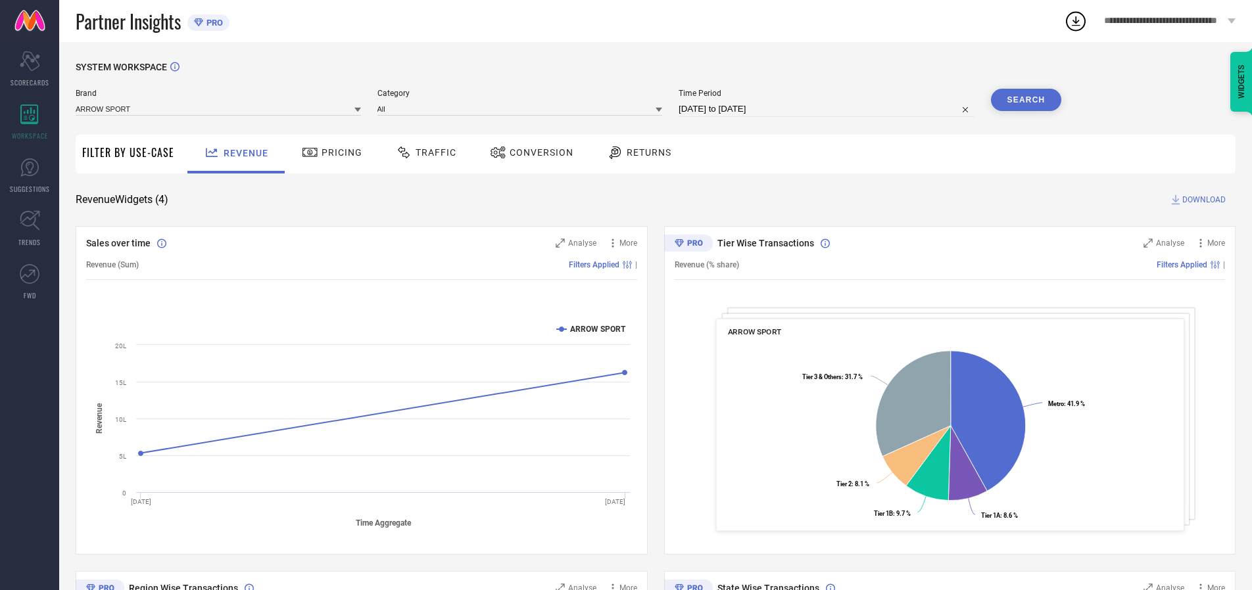
click at [423, 153] on span "Traffic" at bounding box center [436, 152] width 41 height 11
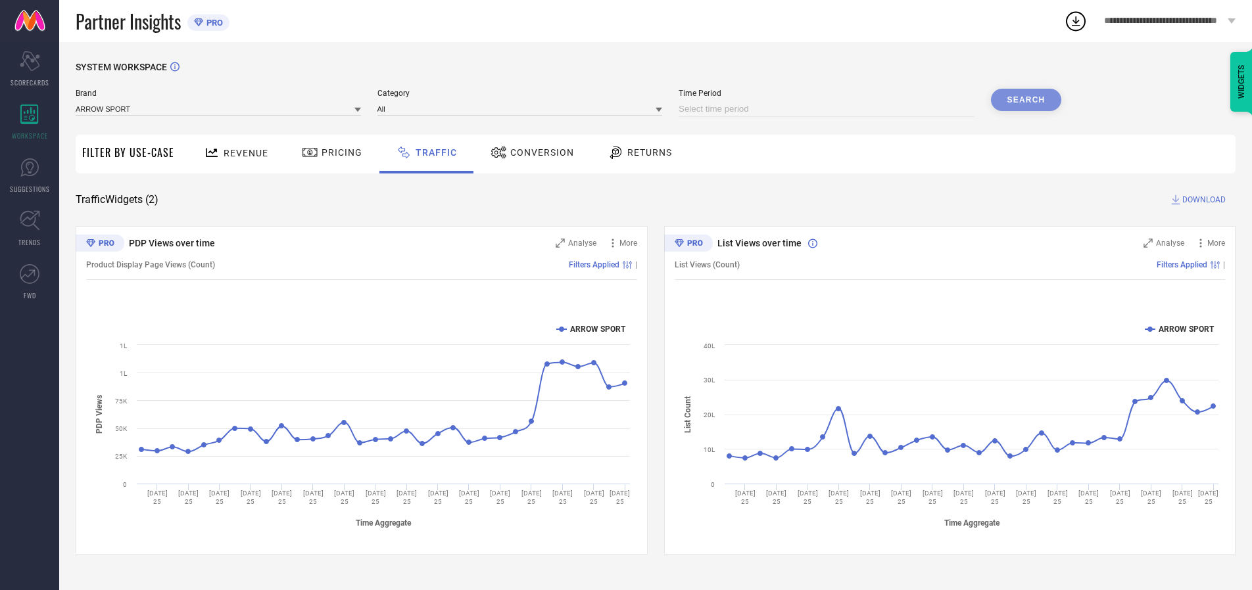
click at [828, 109] on input at bounding box center [826, 109] width 296 height 16
select select "8"
select select "2025"
select select "9"
select select "2025"
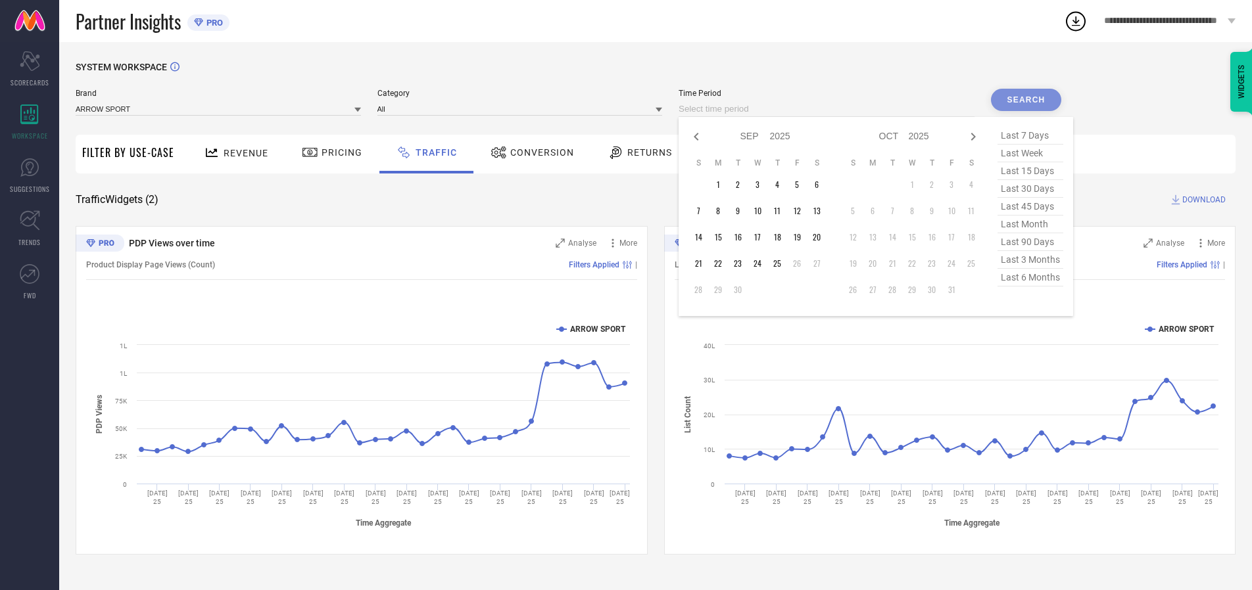
click at [781, 264] on td "25" at bounding box center [777, 264] width 20 height 20
type input "[DATE] to [DATE]"
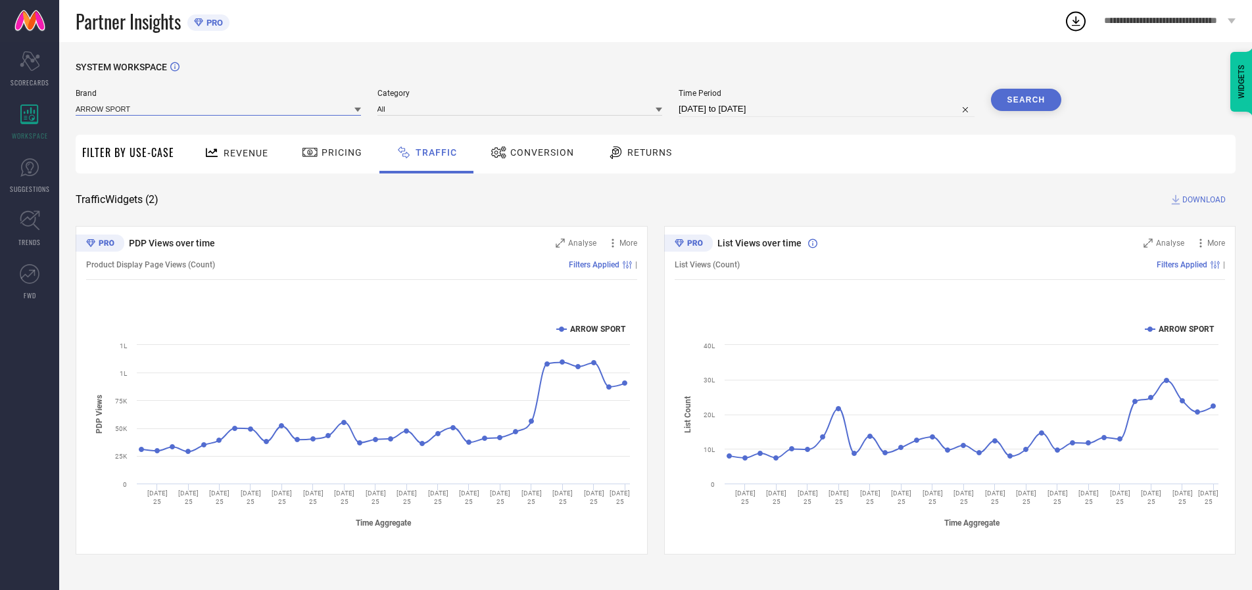
click at [219, 108] on input at bounding box center [218, 109] width 285 height 14
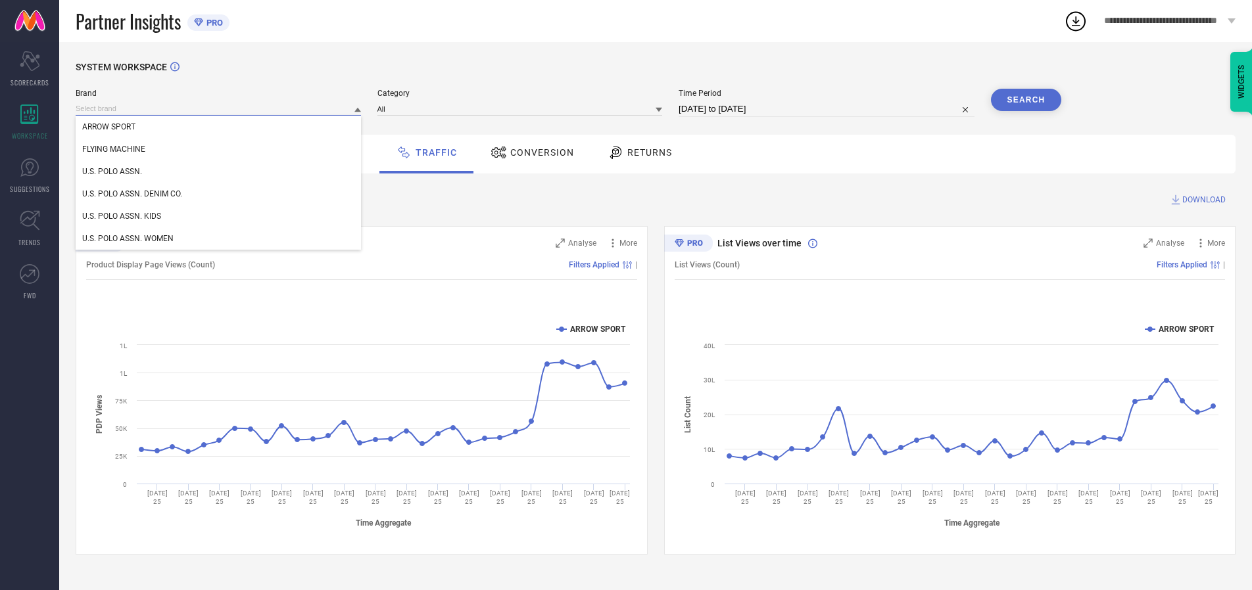
click at [219, 108] on input at bounding box center [218, 109] width 285 height 14
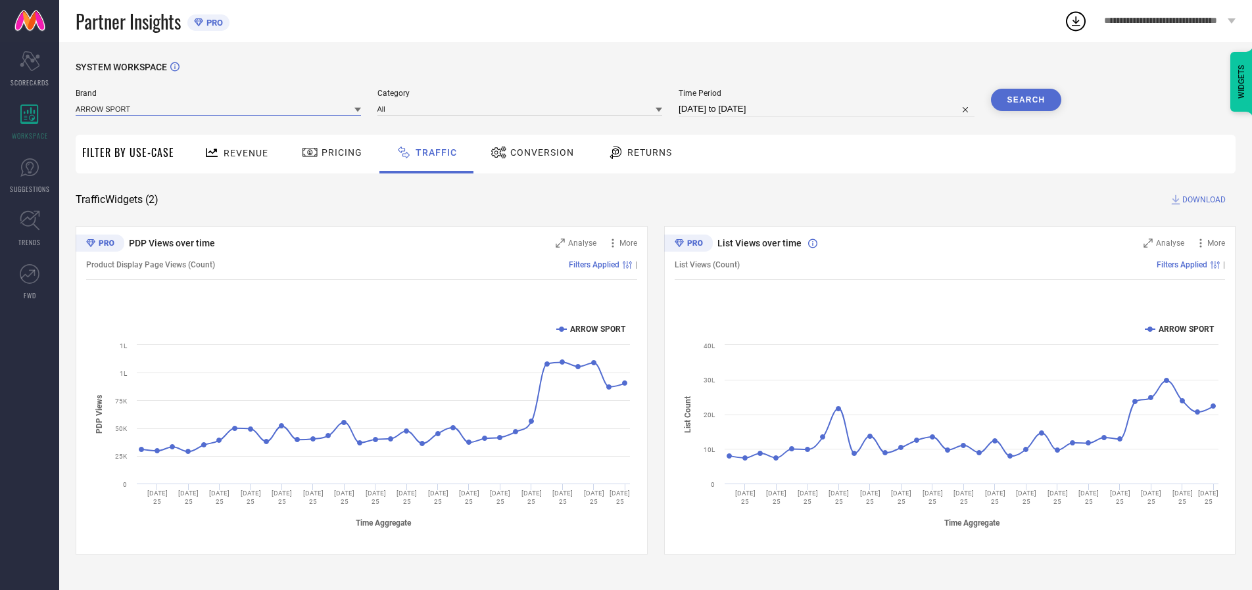
click at [219, 108] on input at bounding box center [218, 109] width 285 height 14
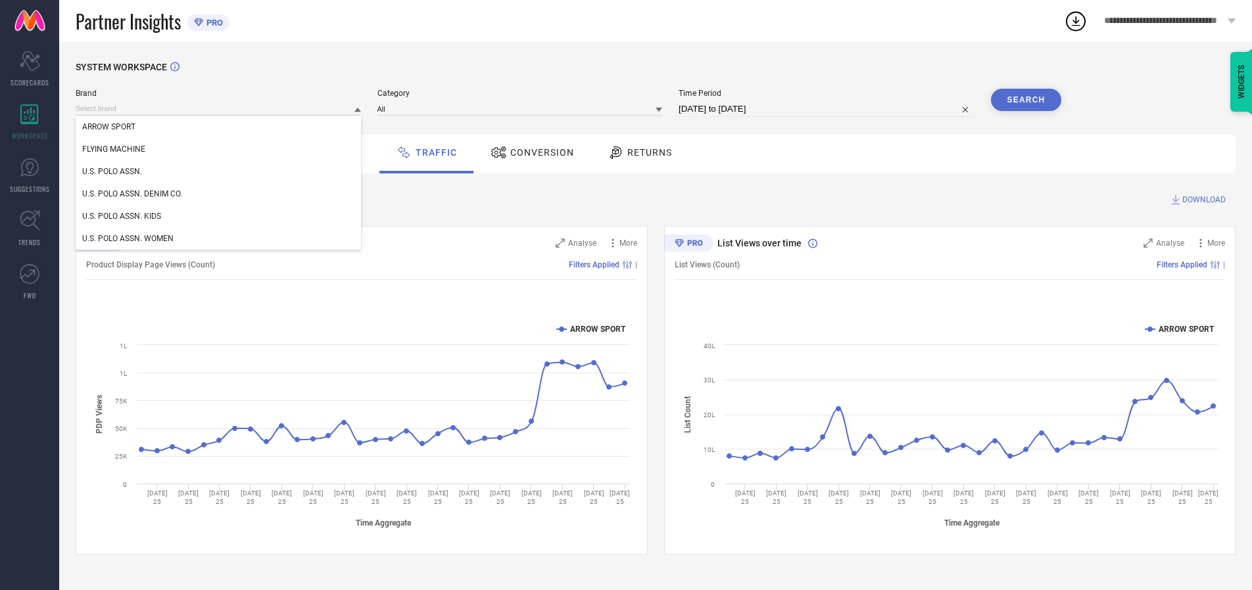
click at [219, 172] on div "U.S. POLO ASSN." at bounding box center [218, 171] width 285 height 22
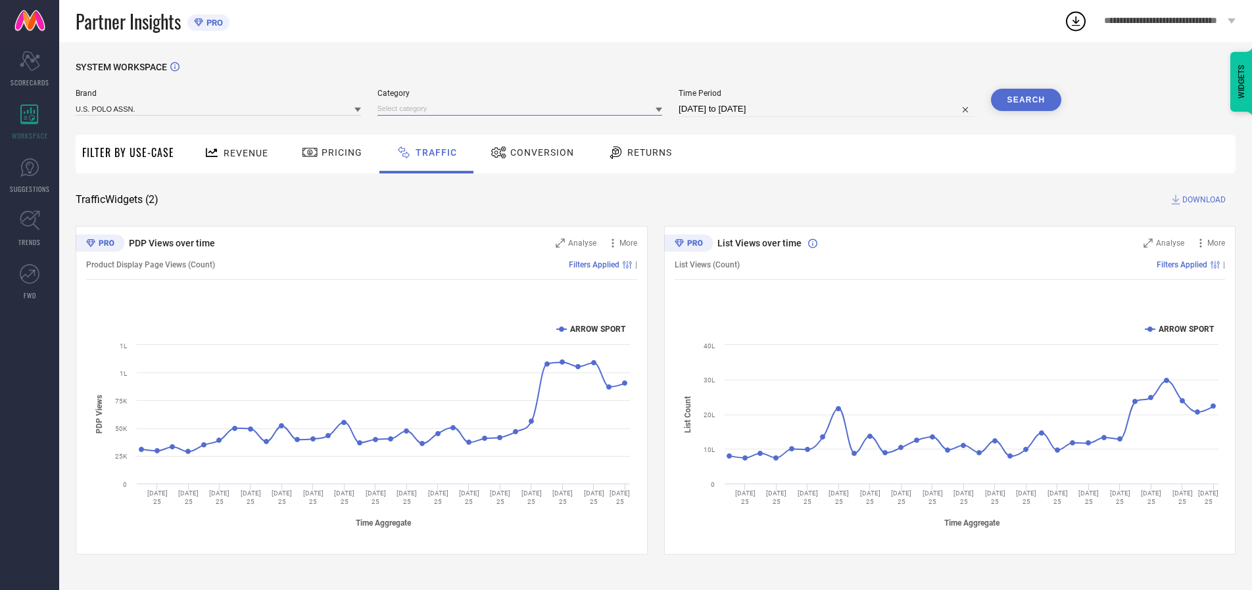
click at [523, 108] on input at bounding box center [519, 109] width 285 height 14
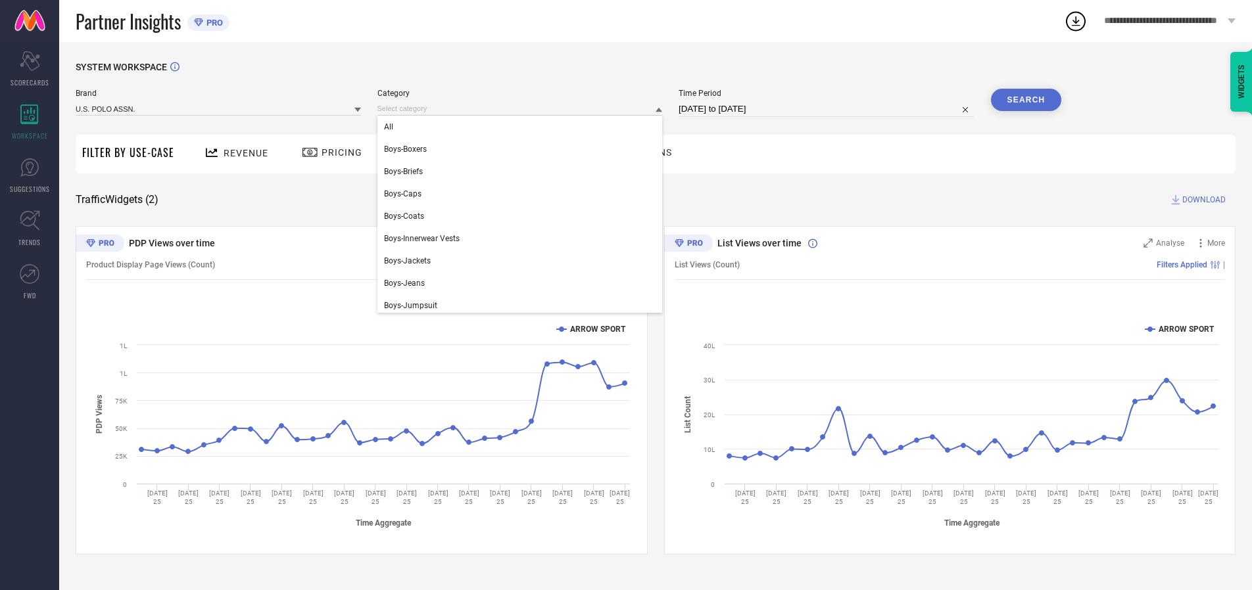
click at [523, 127] on div "All" at bounding box center [519, 127] width 285 height 22
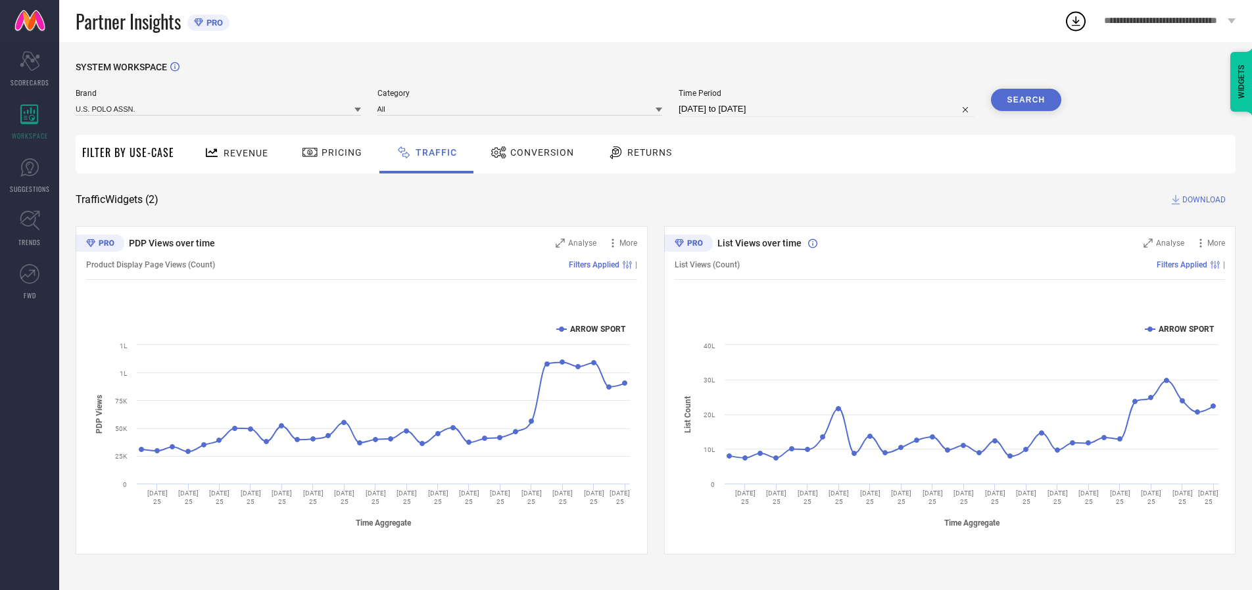
click at [1026, 100] on button "Search" at bounding box center [1026, 100] width 71 height 22
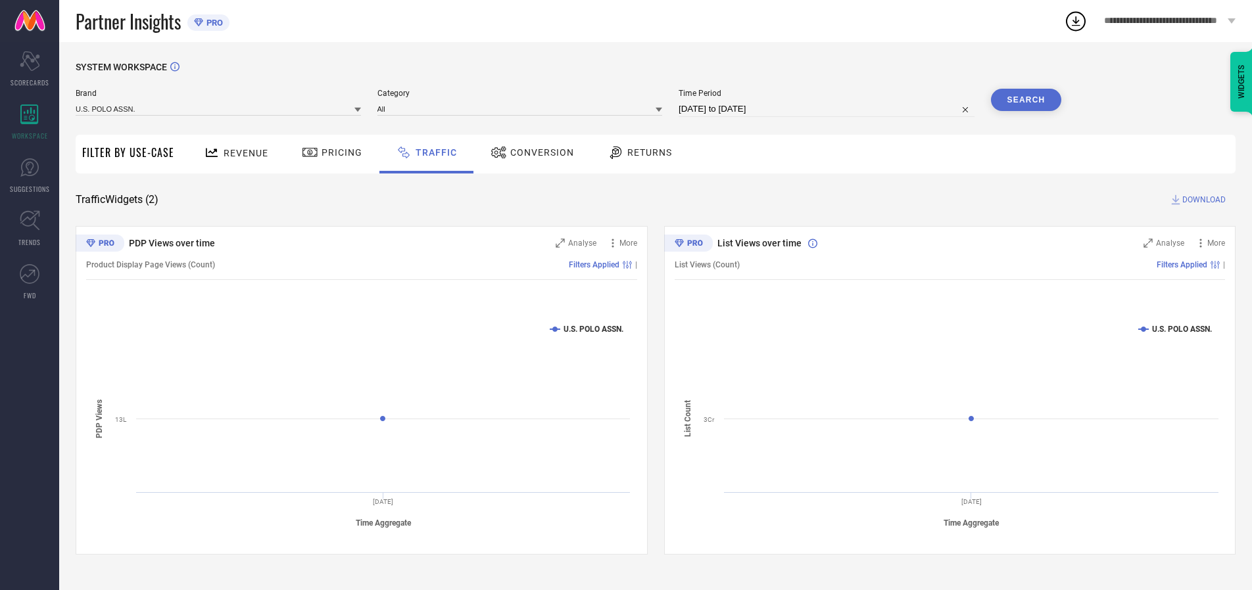
click at [1202, 200] on span "DOWNLOAD" at bounding box center [1203, 199] width 43 height 13
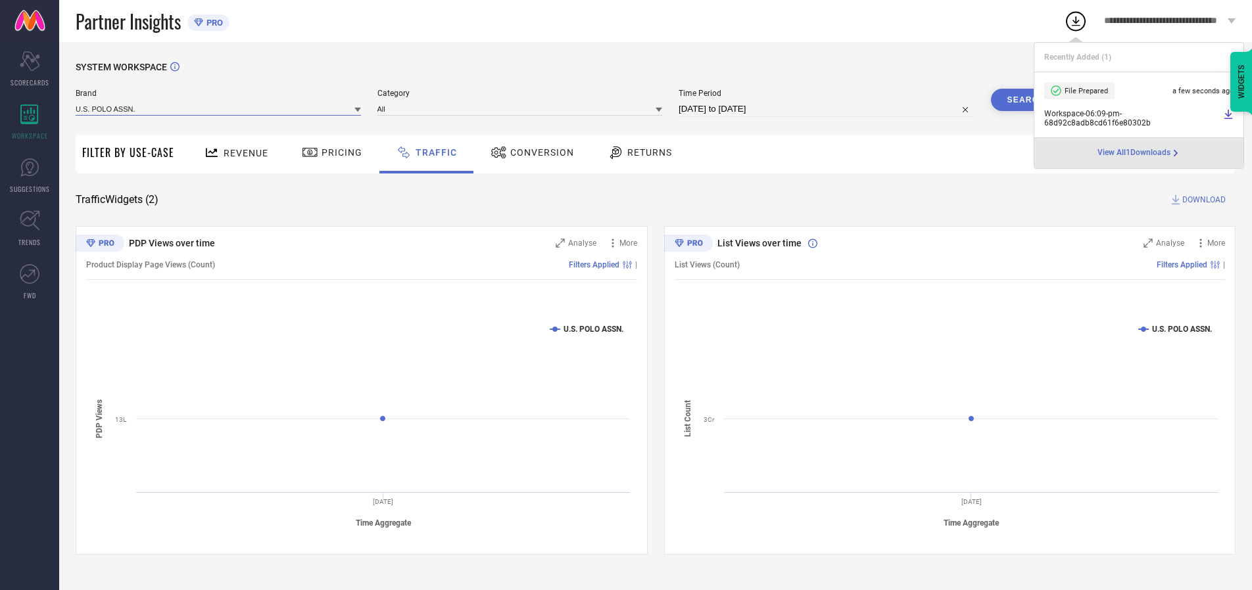
click at [219, 108] on input at bounding box center [218, 109] width 285 height 14
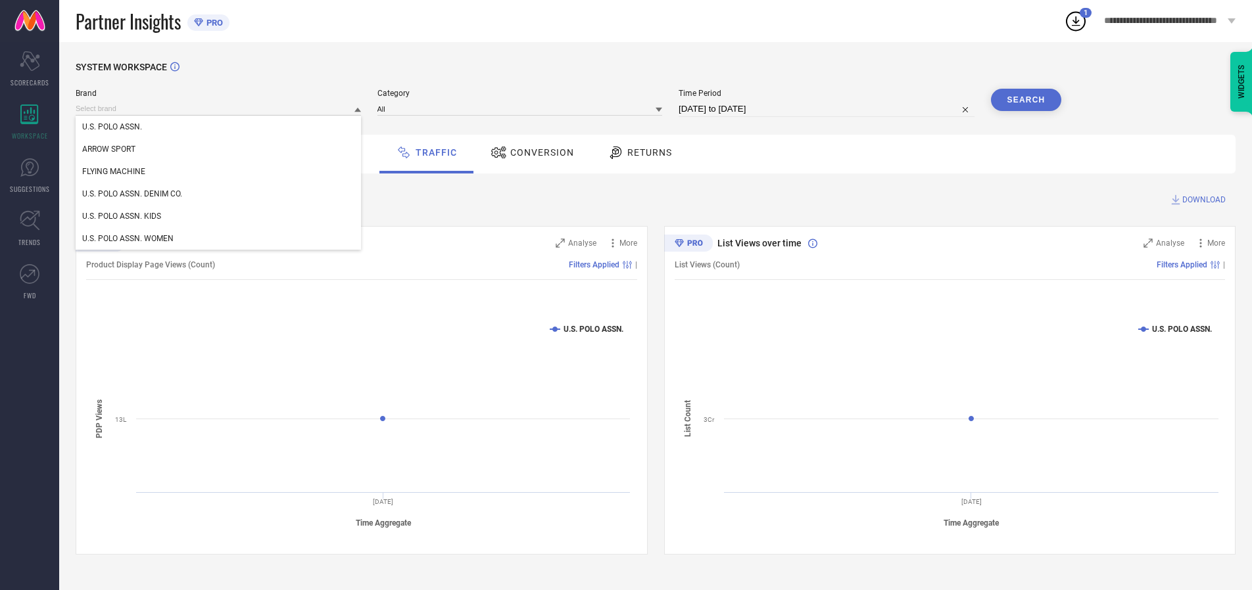
click at [219, 194] on div "U.S. POLO ASSN. DENIM CO." at bounding box center [218, 194] width 285 height 22
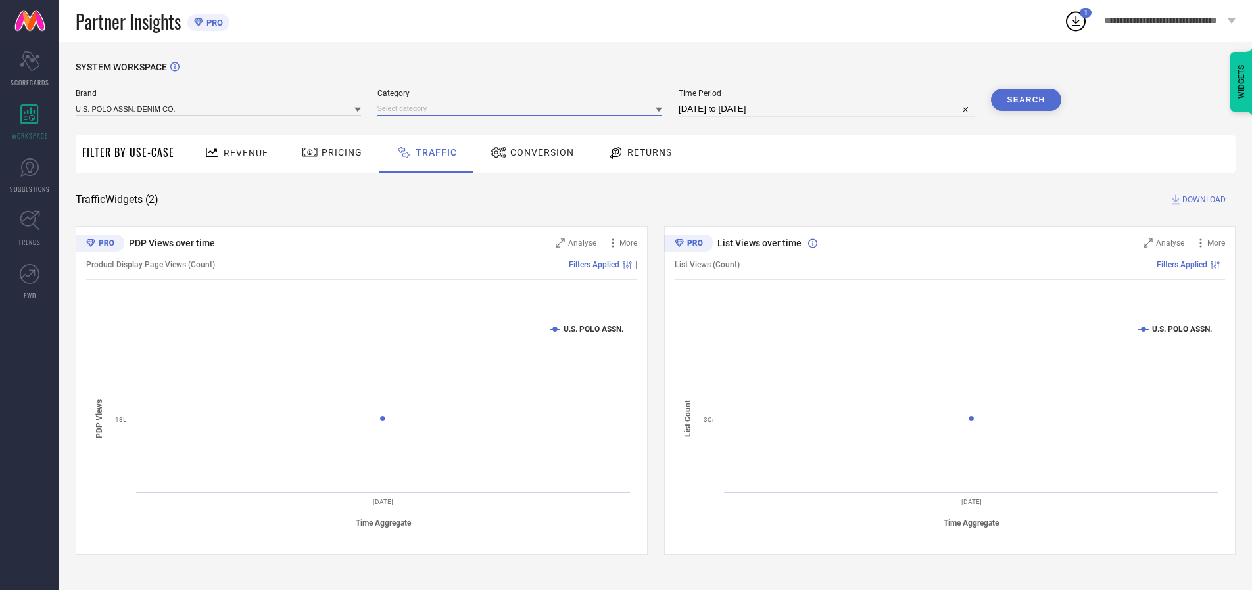
click at [523, 108] on input at bounding box center [519, 109] width 285 height 14
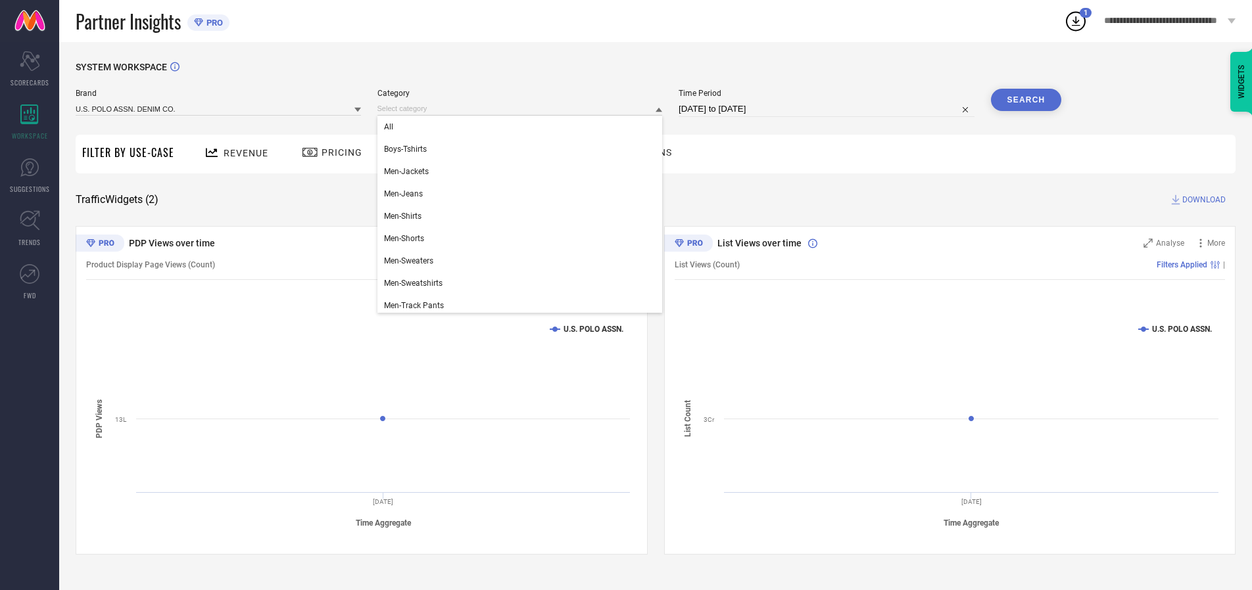
click at [523, 127] on div "All" at bounding box center [519, 127] width 285 height 22
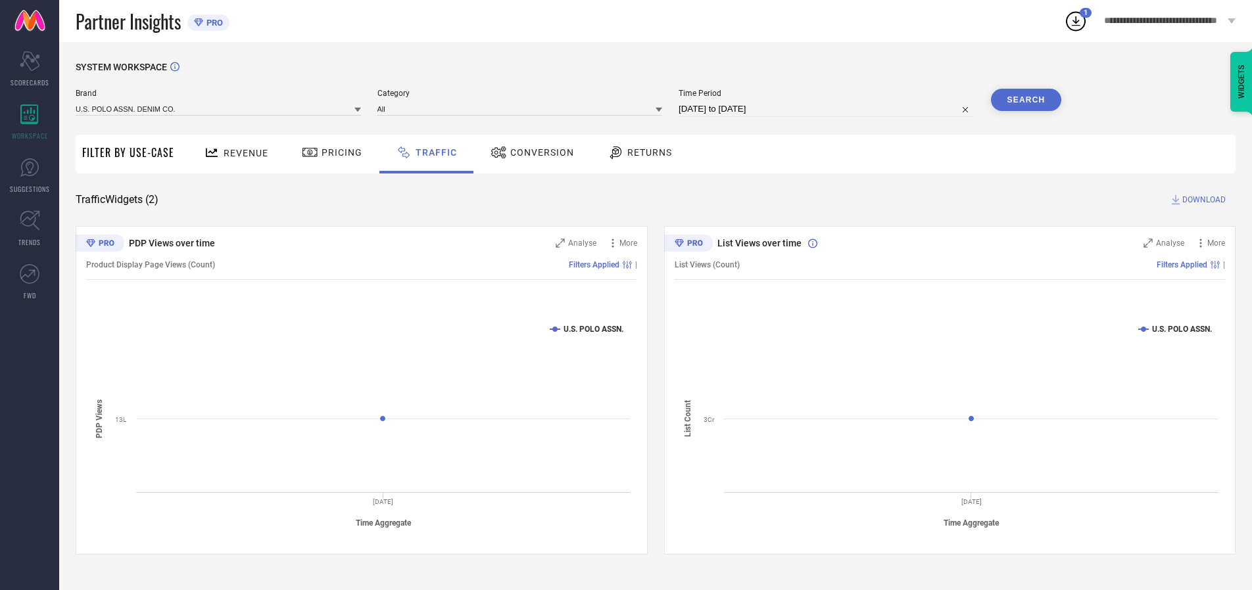
click at [1026, 100] on button "Search" at bounding box center [1026, 100] width 71 height 22
click at [1202, 200] on span "DOWNLOAD" at bounding box center [1203, 199] width 43 height 13
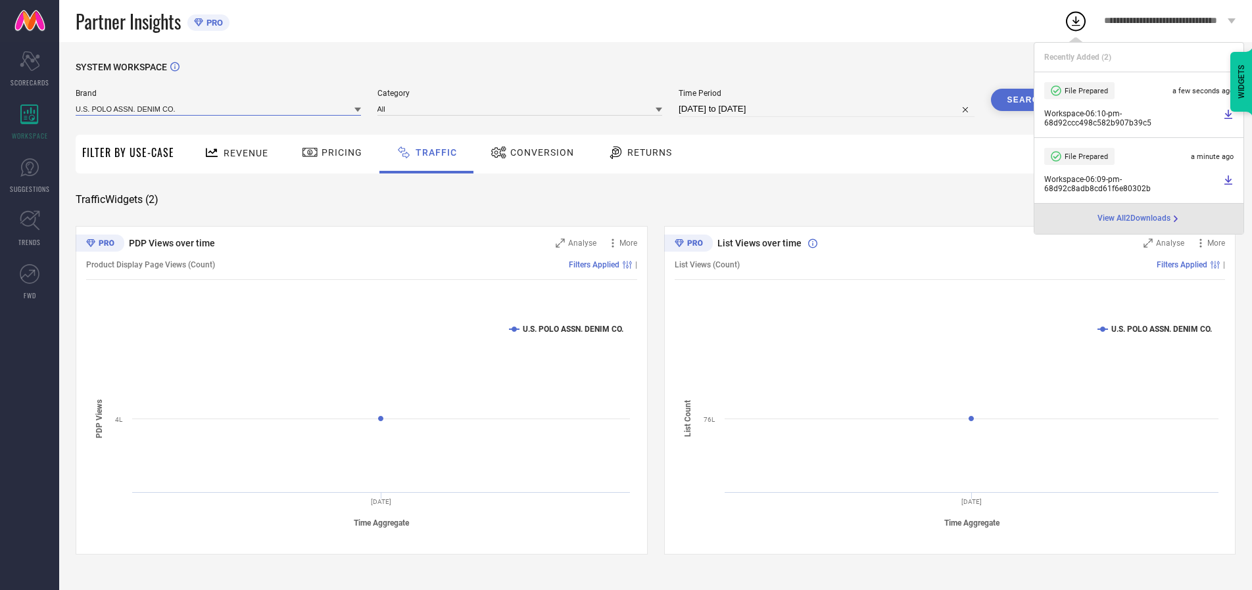
click at [219, 108] on input at bounding box center [218, 109] width 285 height 14
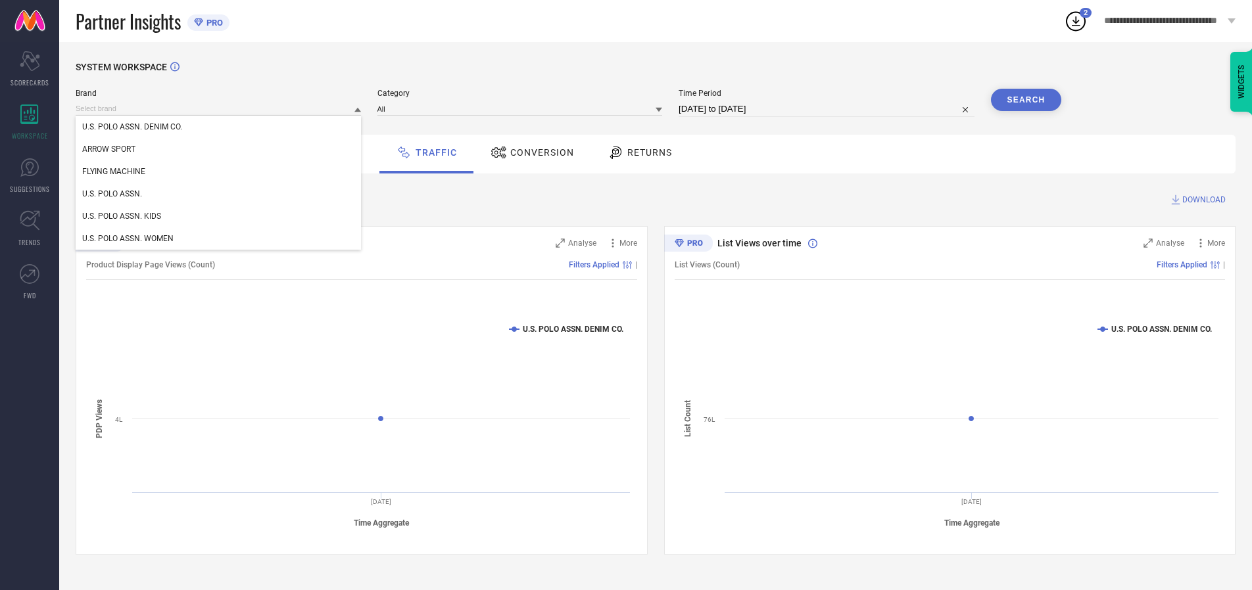
click at [219, 216] on div "U.S. POLO ASSN. KIDS" at bounding box center [218, 216] width 285 height 22
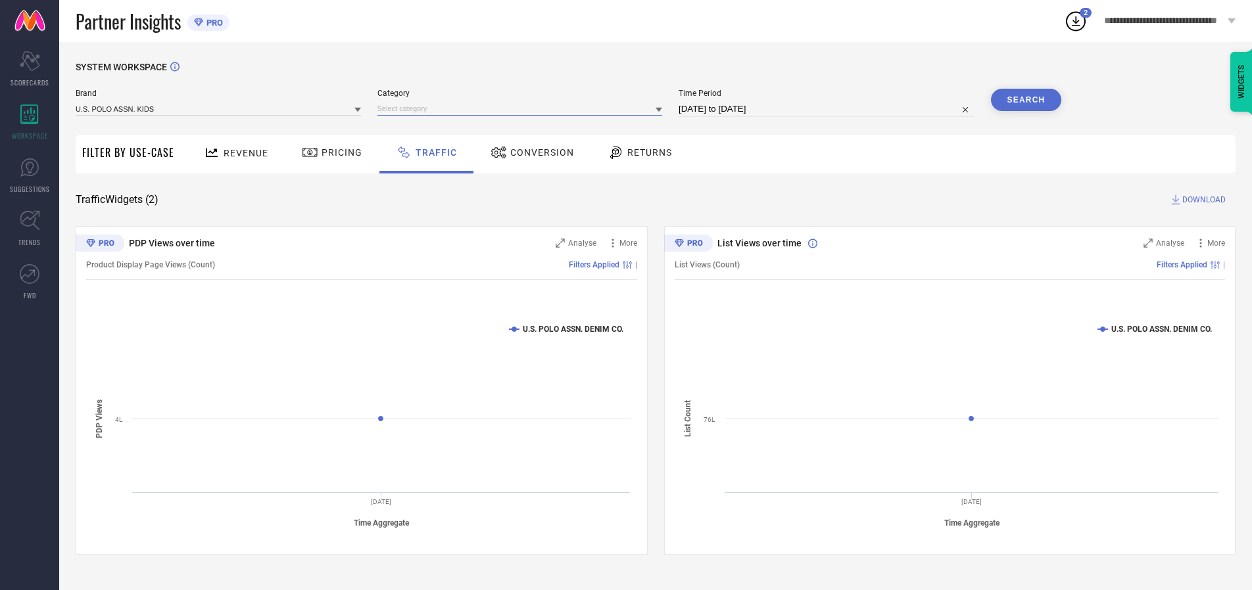
click at [523, 108] on input at bounding box center [519, 109] width 285 height 14
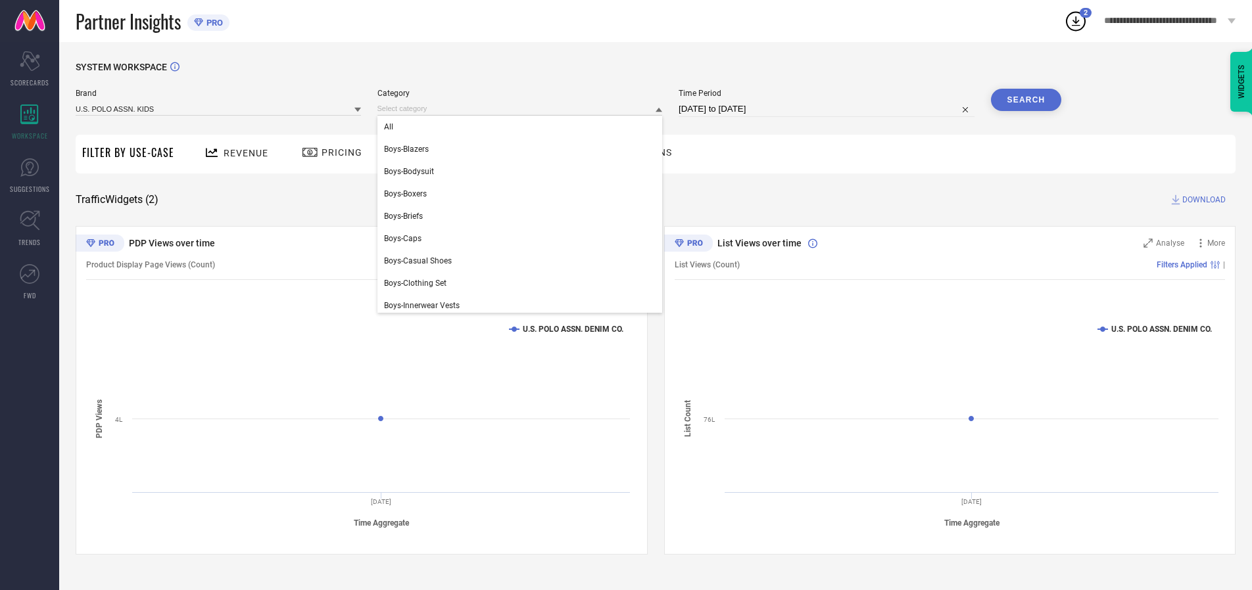
click at [523, 127] on div "All" at bounding box center [519, 127] width 285 height 22
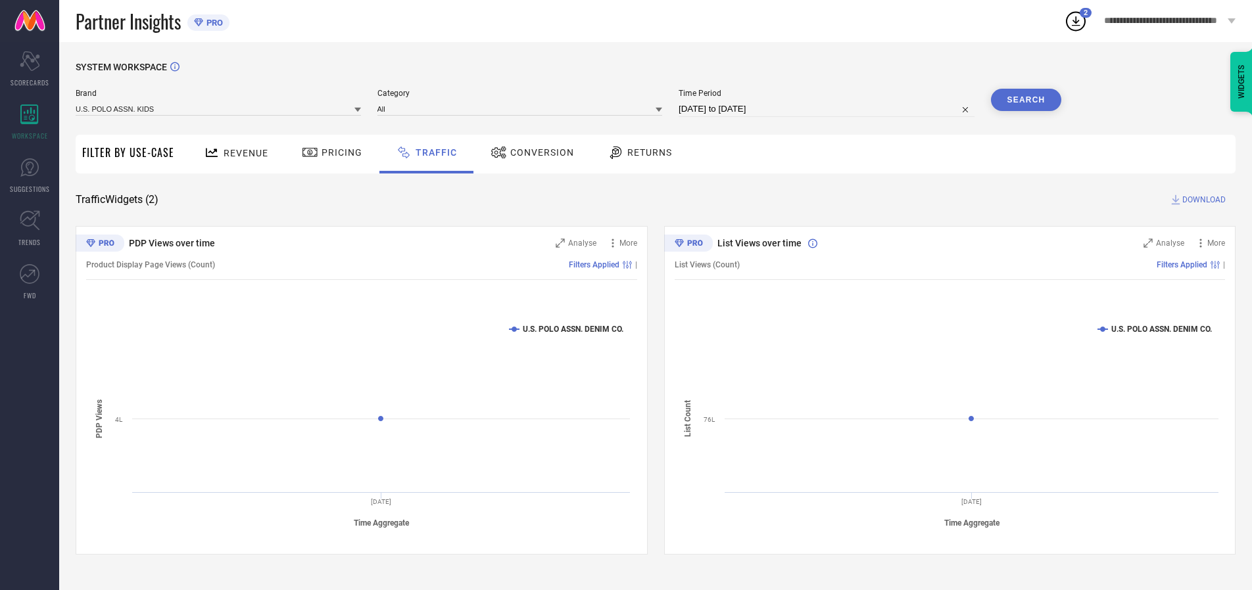
click at [1026, 100] on button "Search" at bounding box center [1026, 100] width 71 height 22
click at [1202, 200] on span "DOWNLOAD" at bounding box center [1203, 199] width 43 height 13
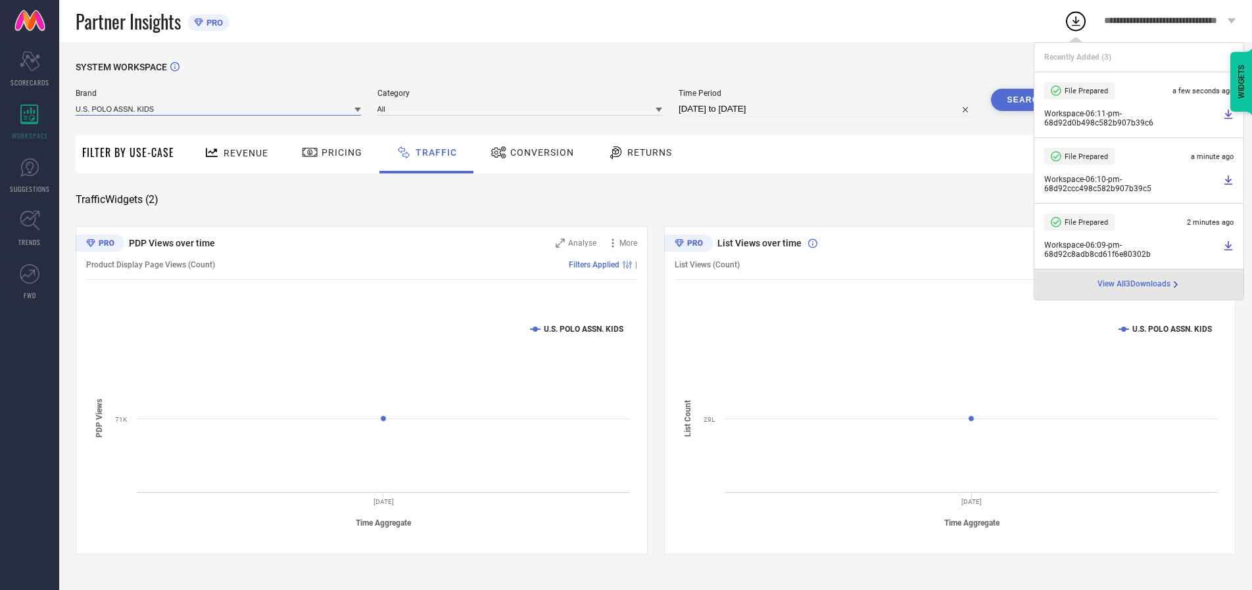
click at [219, 108] on input at bounding box center [218, 109] width 285 height 14
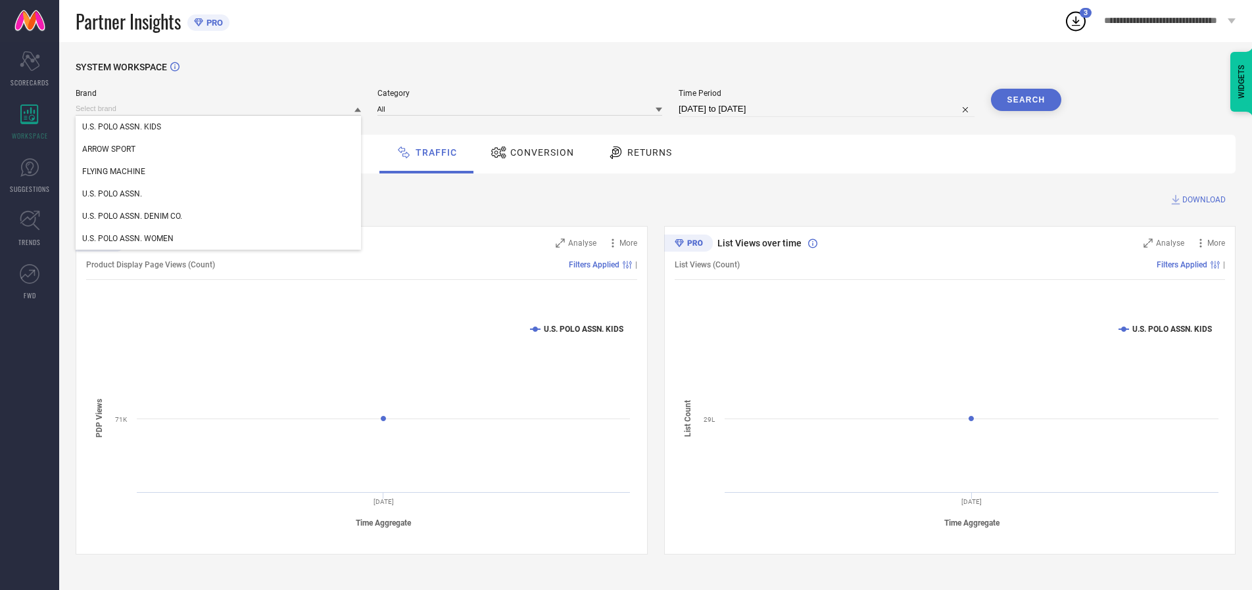
click at [219, 239] on div "U.S. POLO ASSN. WOMEN" at bounding box center [218, 238] width 285 height 22
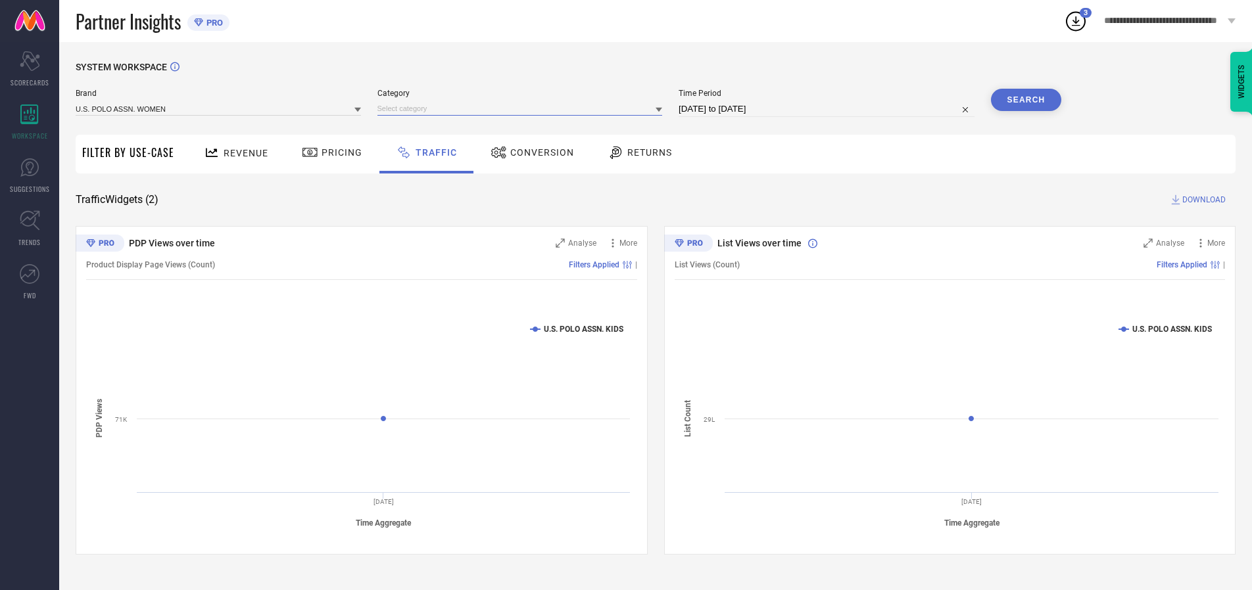
click at [523, 108] on input at bounding box center [519, 109] width 285 height 14
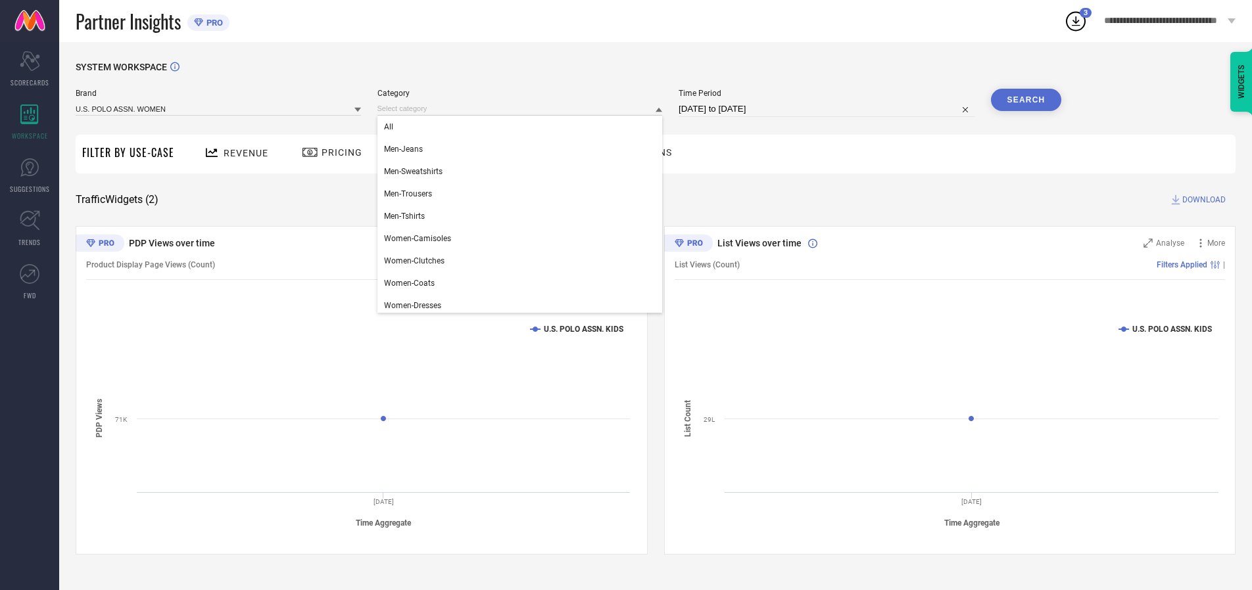
click at [523, 127] on div "All" at bounding box center [519, 127] width 285 height 22
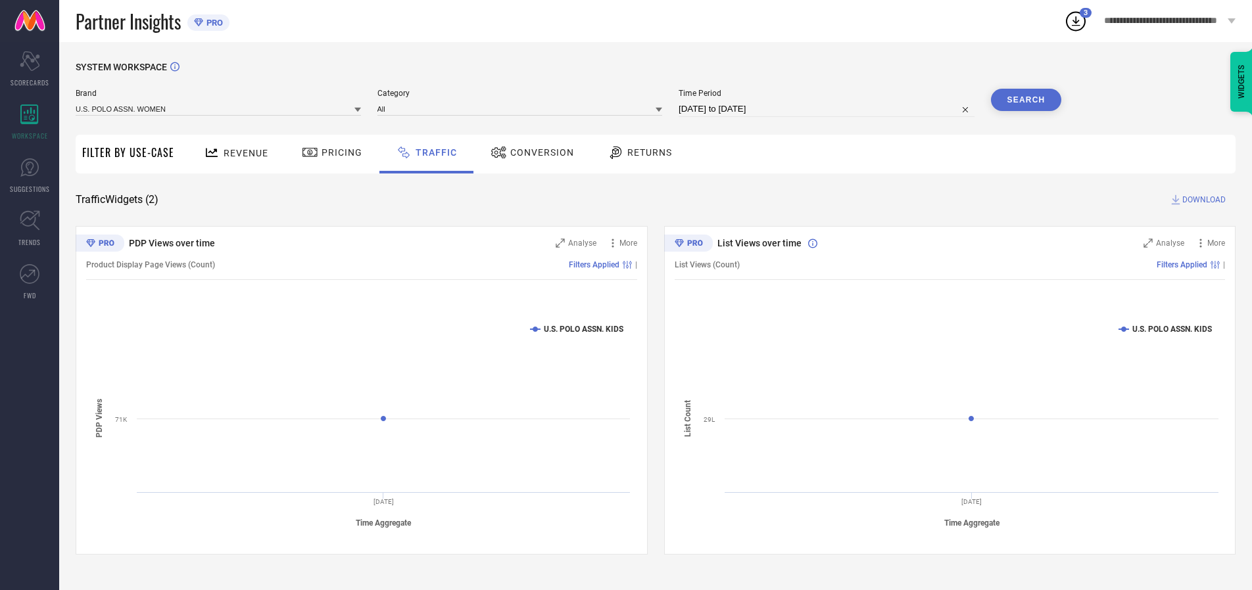
click at [1026, 100] on button "Search" at bounding box center [1026, 100] width 71 height 22
click at [1202, 200] on span "DOWNLOAD" at bounding box center [1203, 199] width 43 height 13
